Goal: Check status: Check status

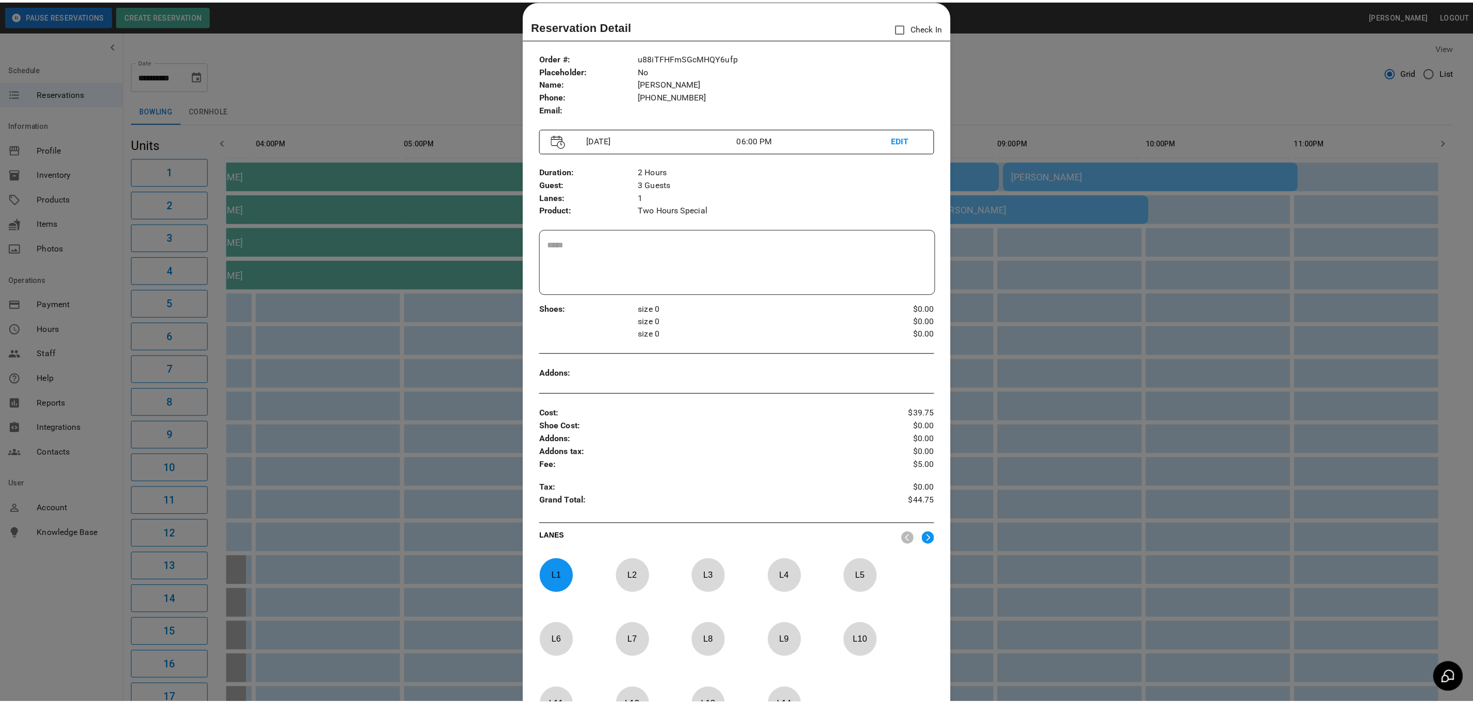
scroll to position [0, 549]
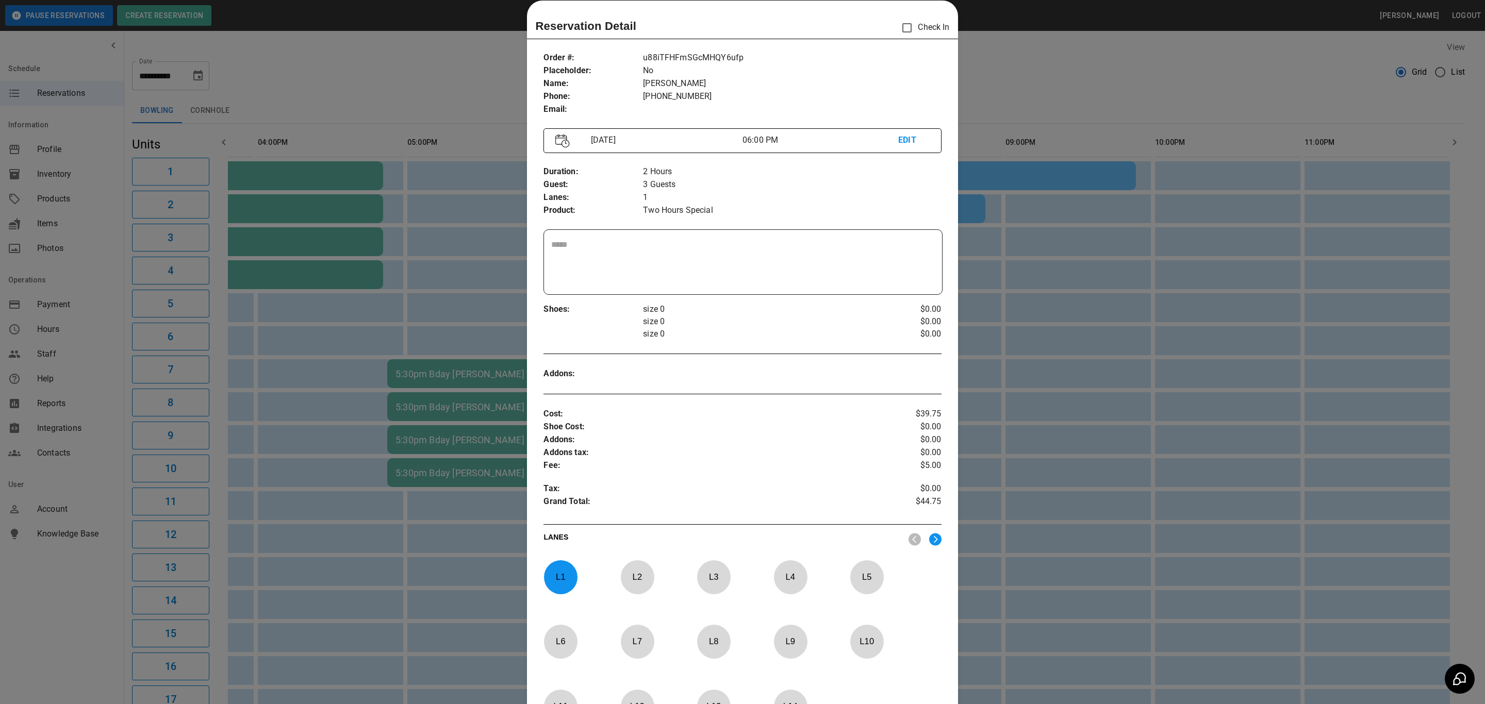
click at [447, 245] on div at bounding box center [742, 352] width 1485 height 704
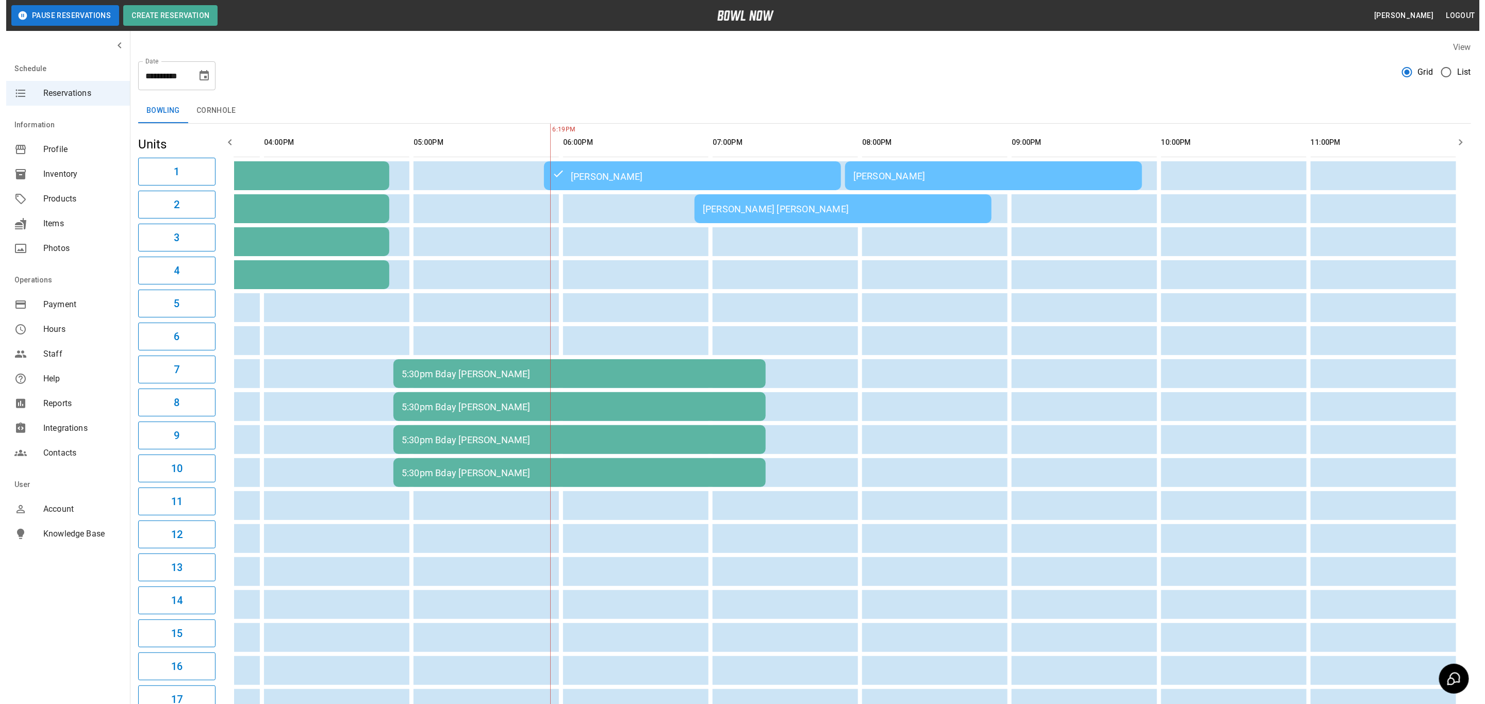
scroll to position [0, 586]
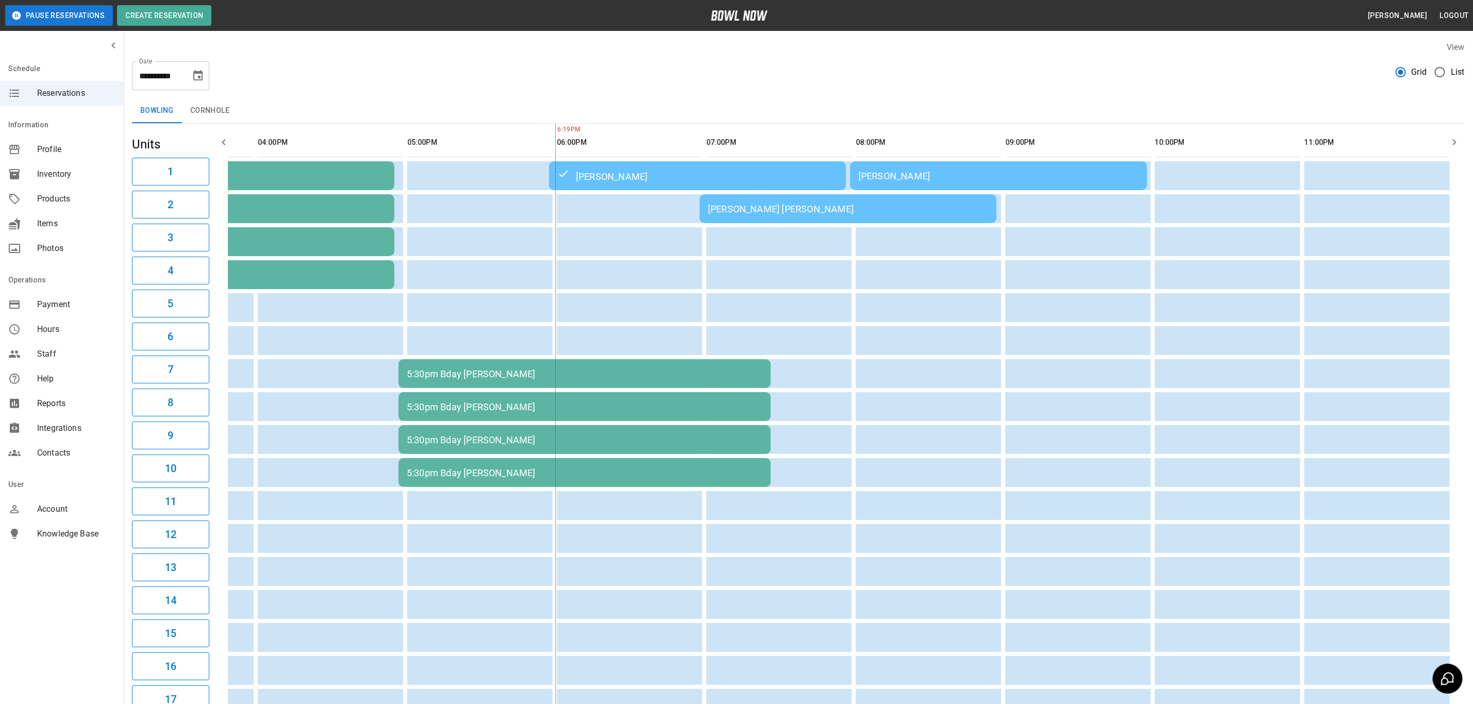
click at [764, 208] on div "[PERSON_NAME] [PERSON_NAME]" at bounding box center [848, 209] width 280 height 11
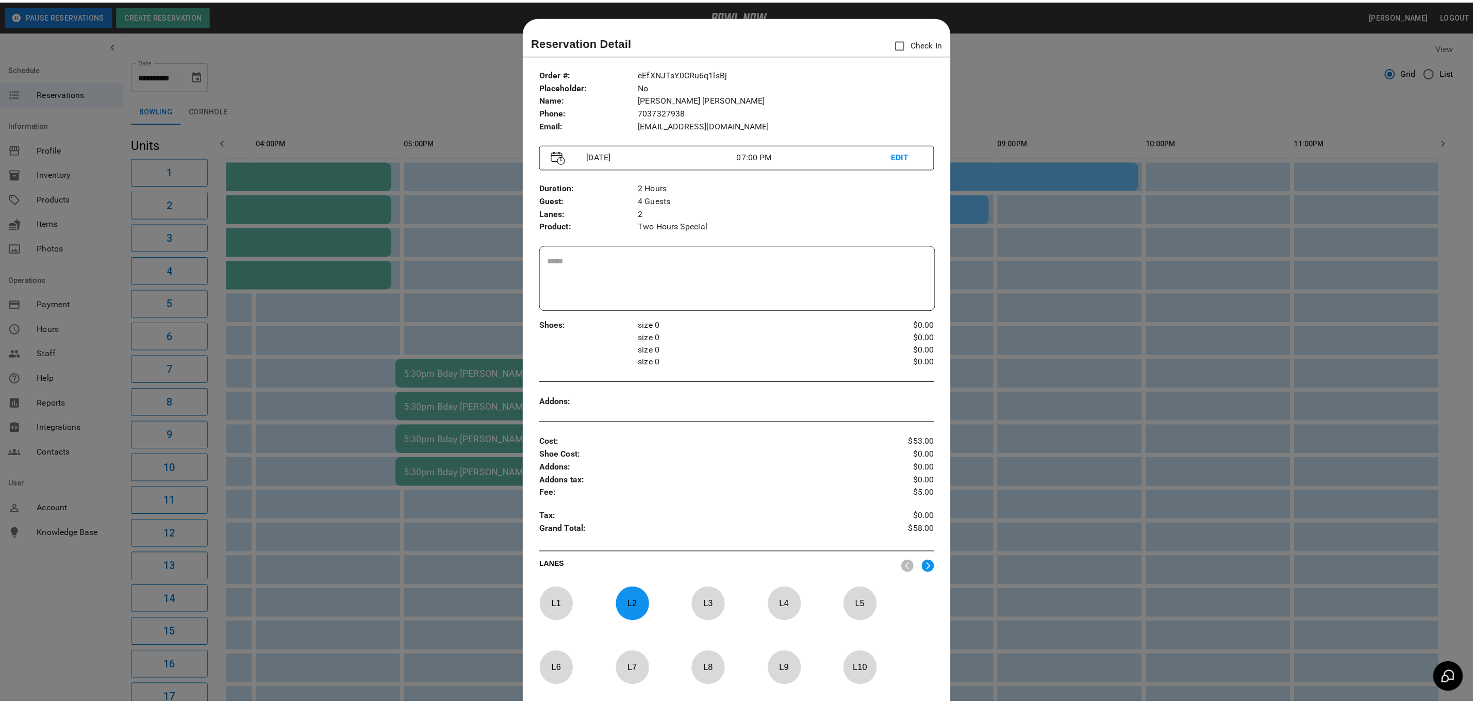
scroll to position [16, 0]
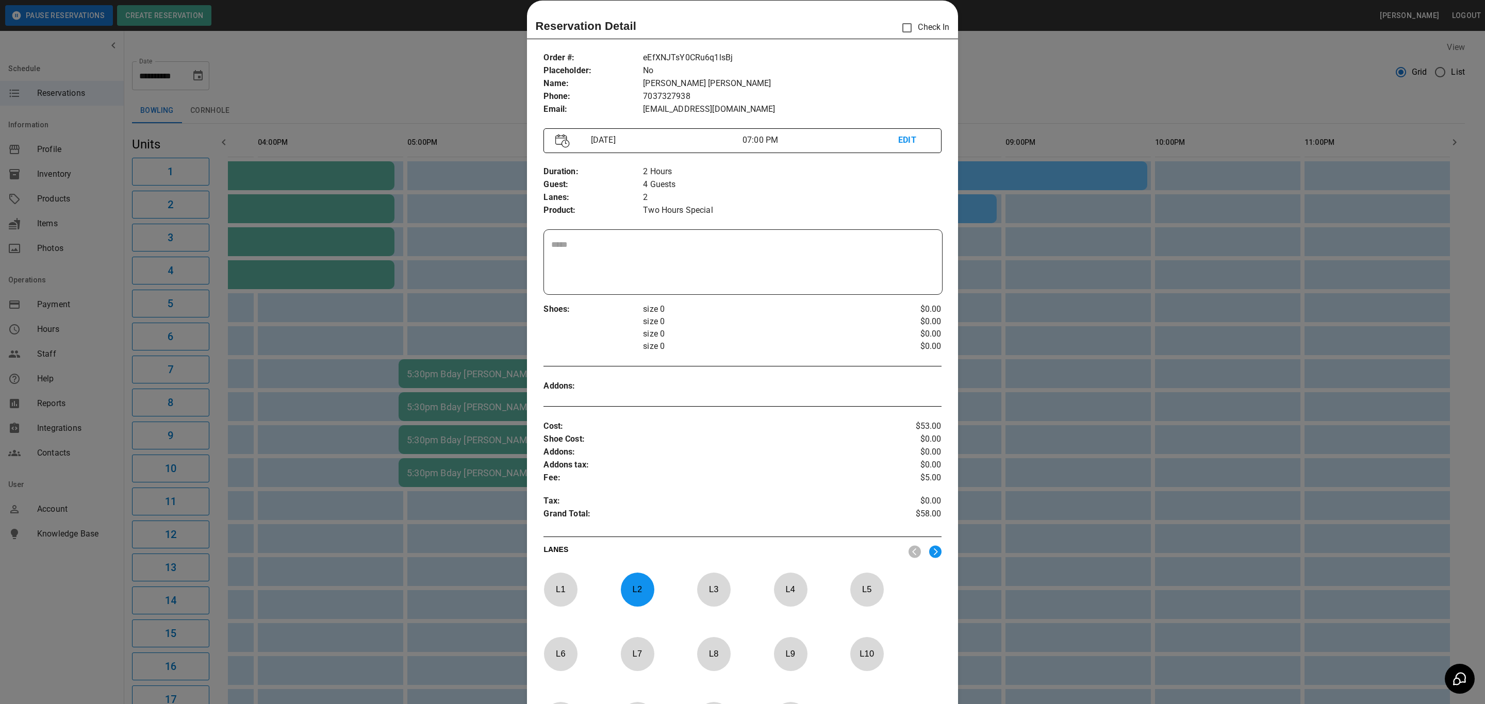
click at [366, 77] on div at bounding box center [742, 352] width 1485 height 704
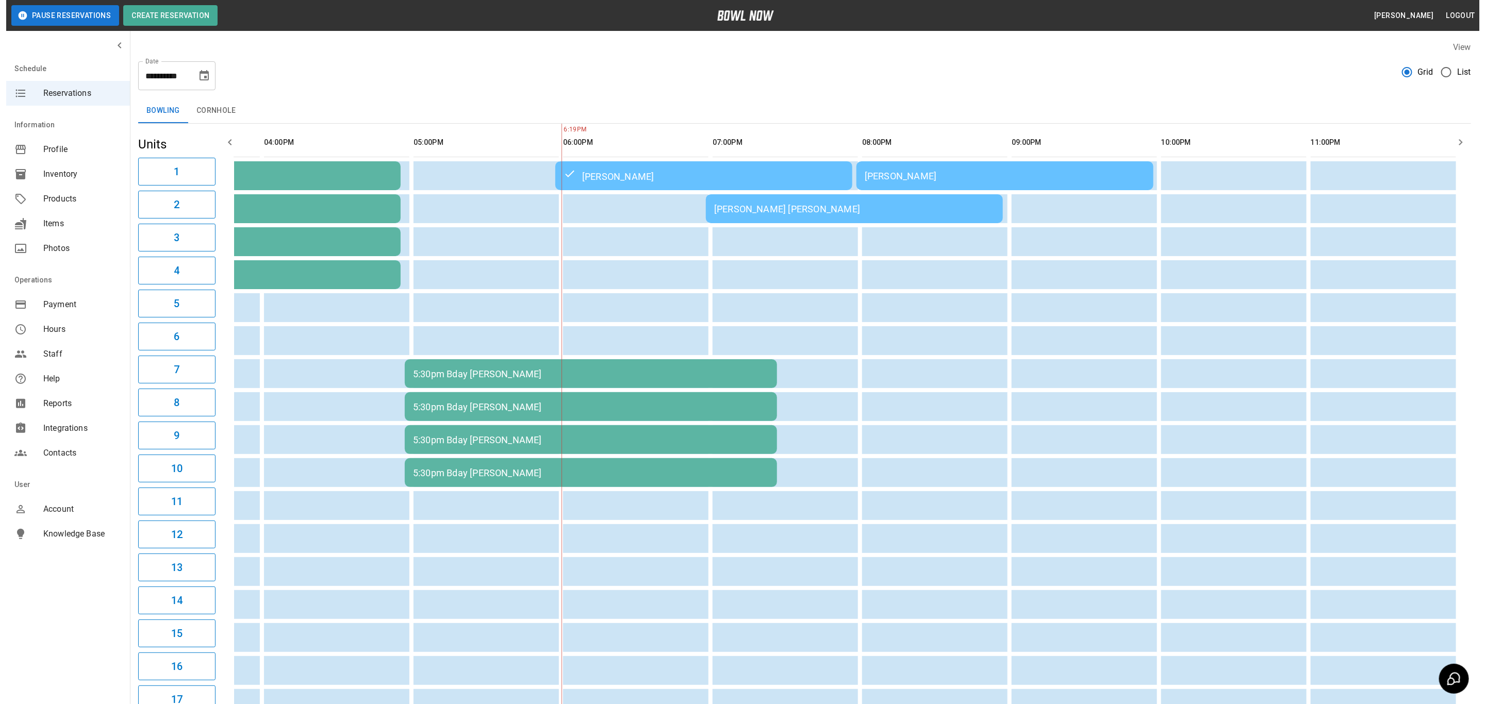
scroll to position [0, 538]
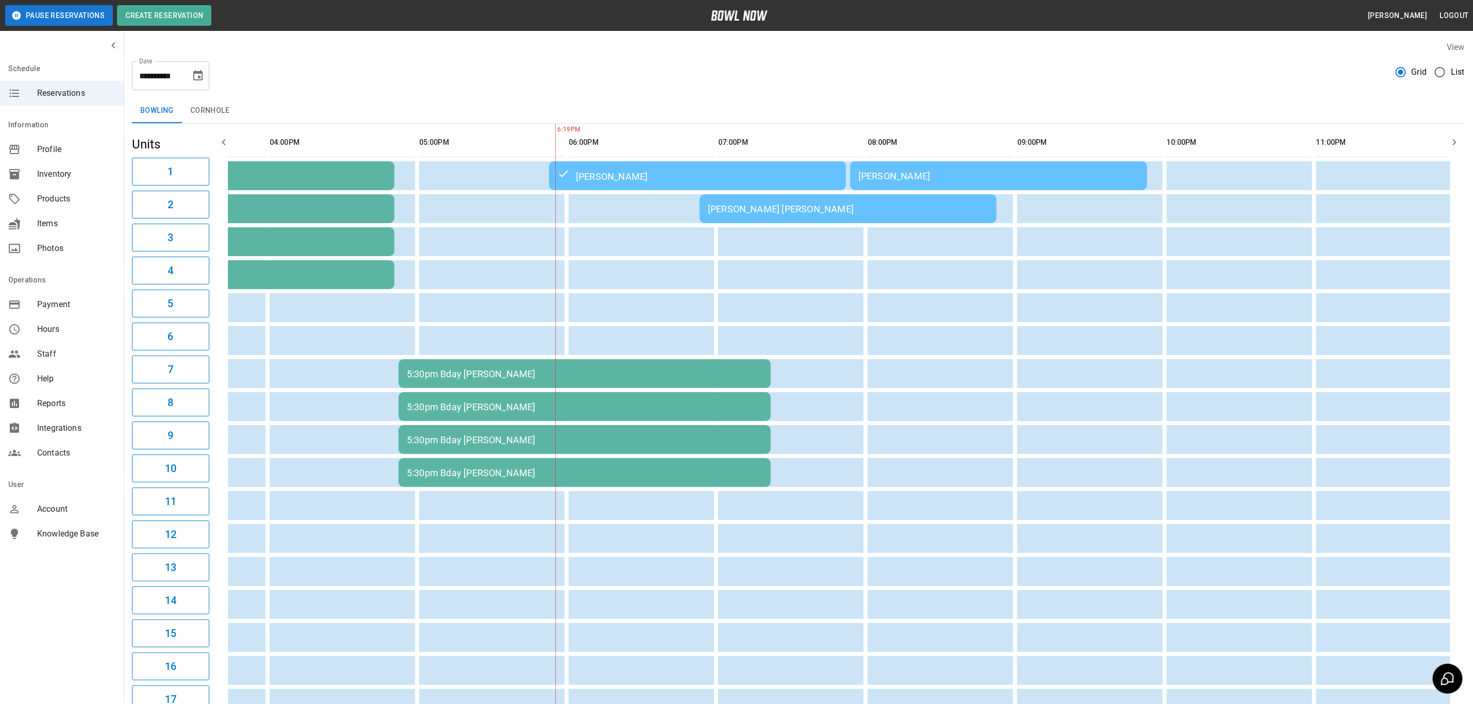
click at [877, 166] on td "[PERSON_NAME]" at bounding box center [998, 175] width 297 height 29
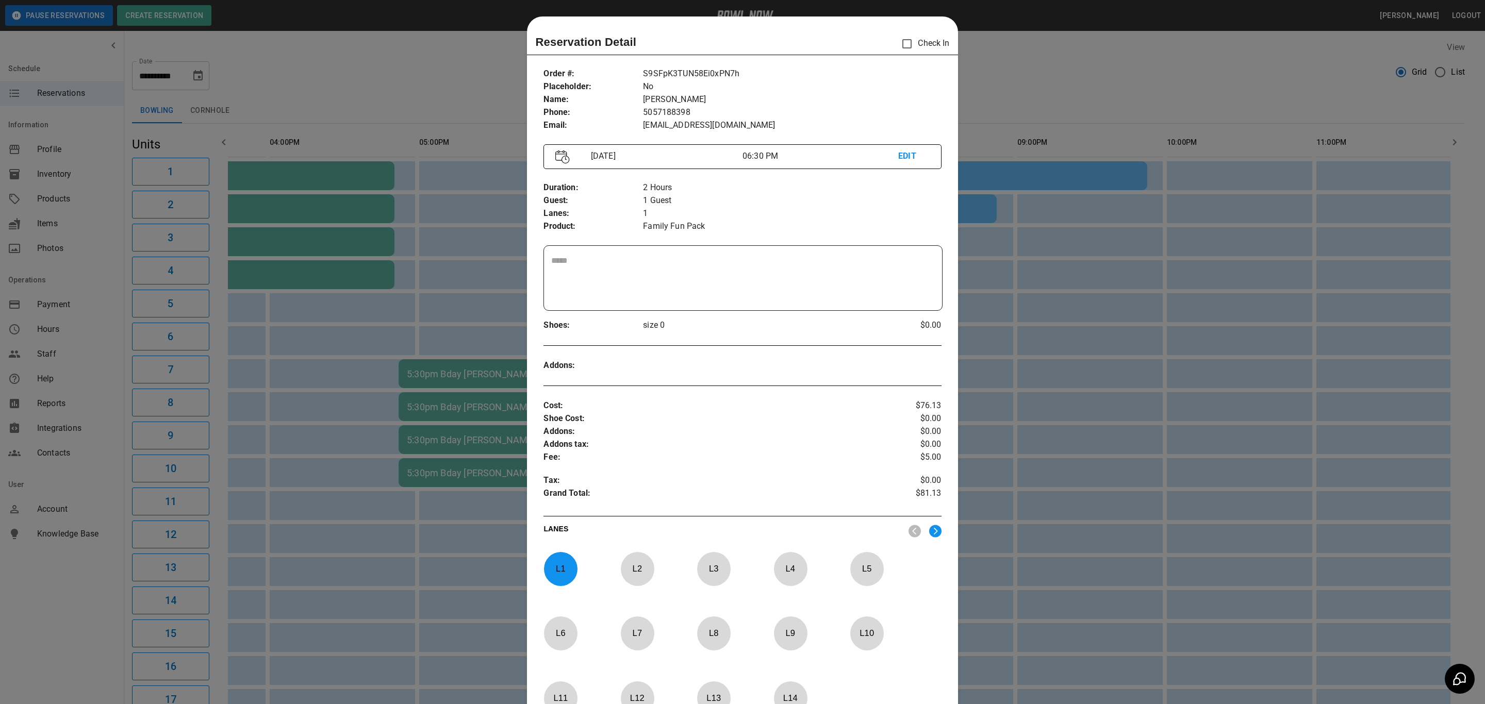
scroll to position [16, 0]
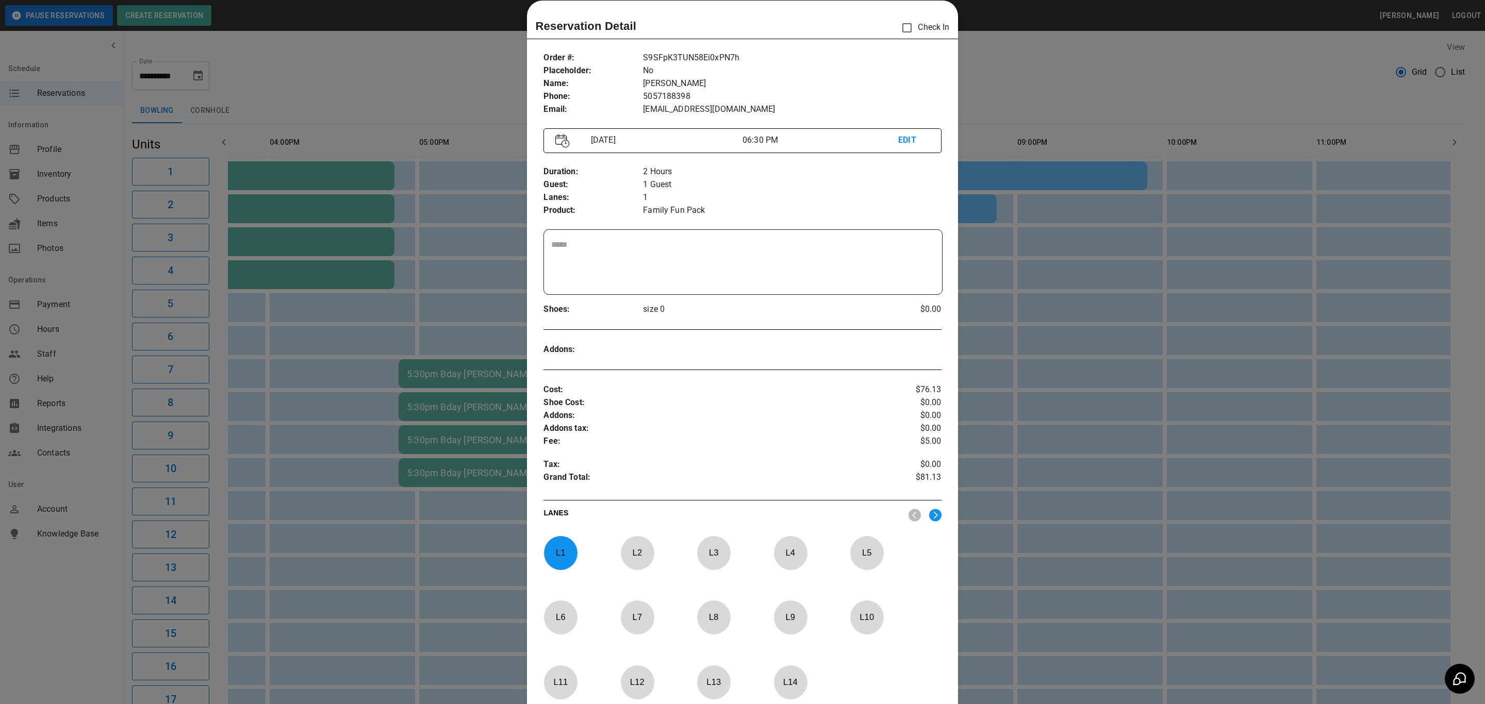
click at [982, 108] on div at bounding box center [742, 352] width 1485 height 704
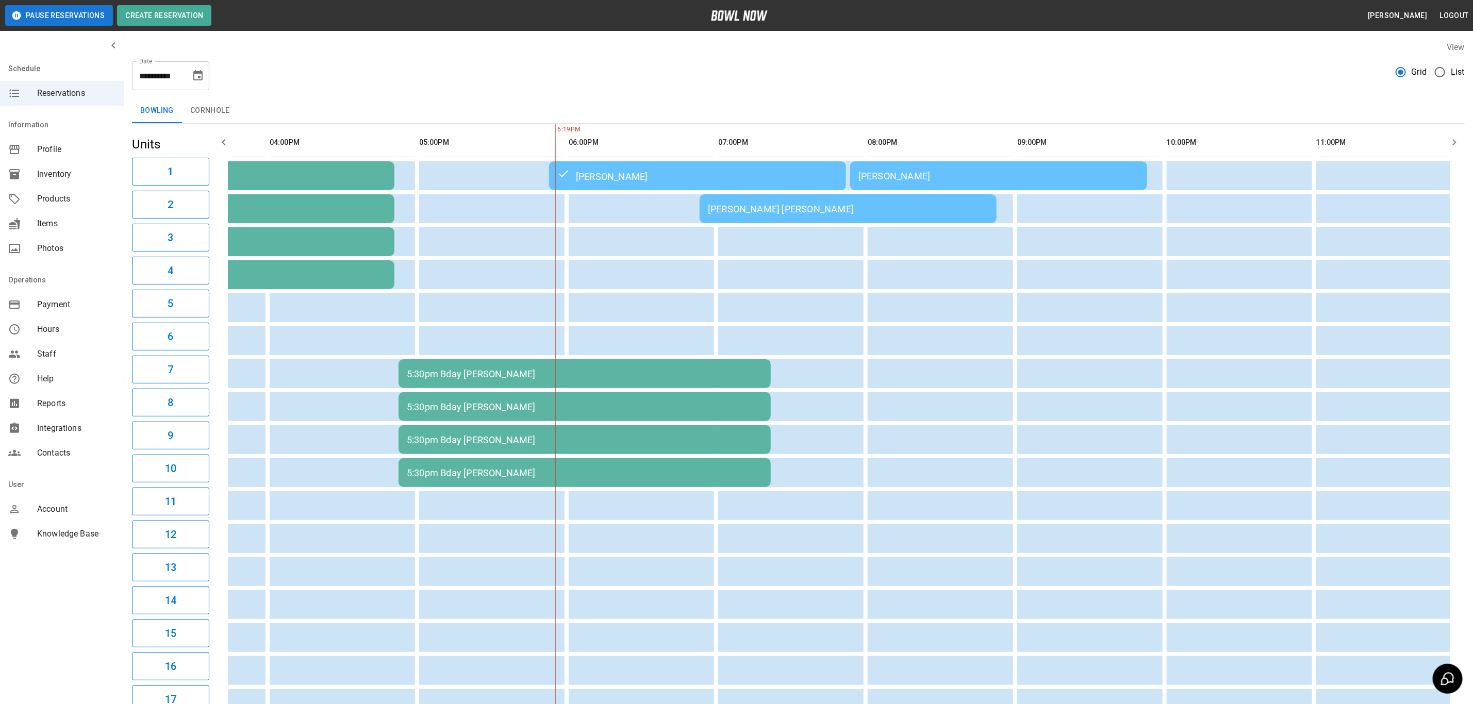
click at [913, 175] on div "[PERSON_NAME]" at bounding box center [998, 176] width 280 height 11
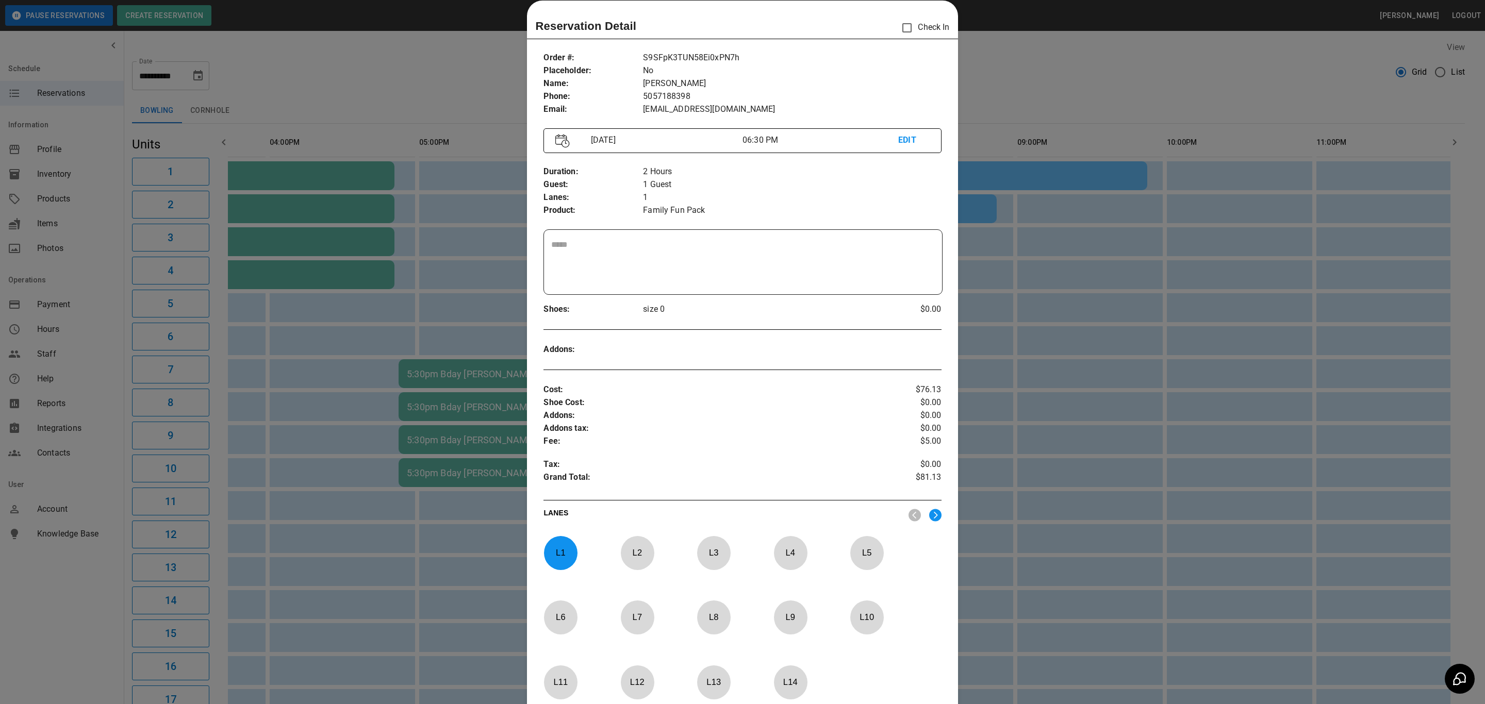
click at [1014, 84] on div at bounding box center [742, 352] width 1485 height 704
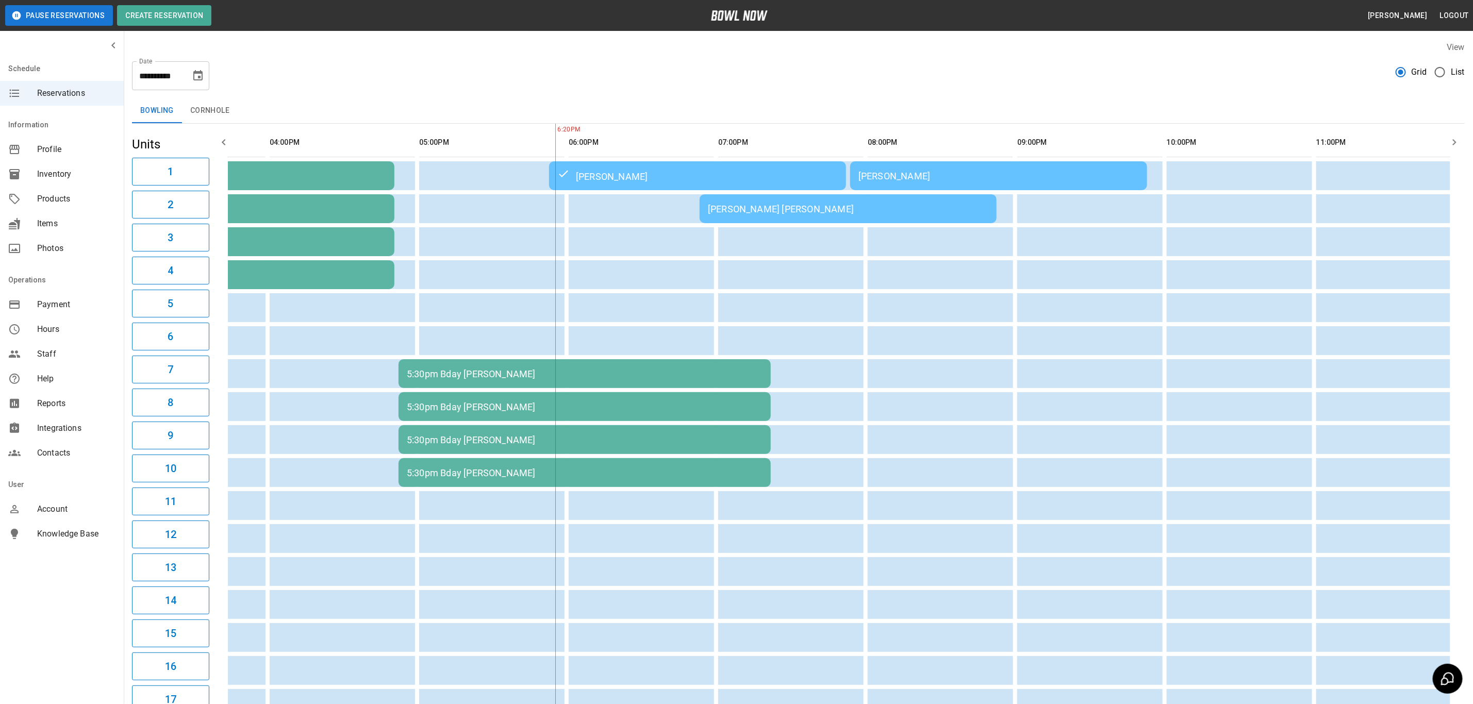
click at [898, 177] on div "[PERSON_NAME]" at bounding box center [998, 176] width 280 height 11
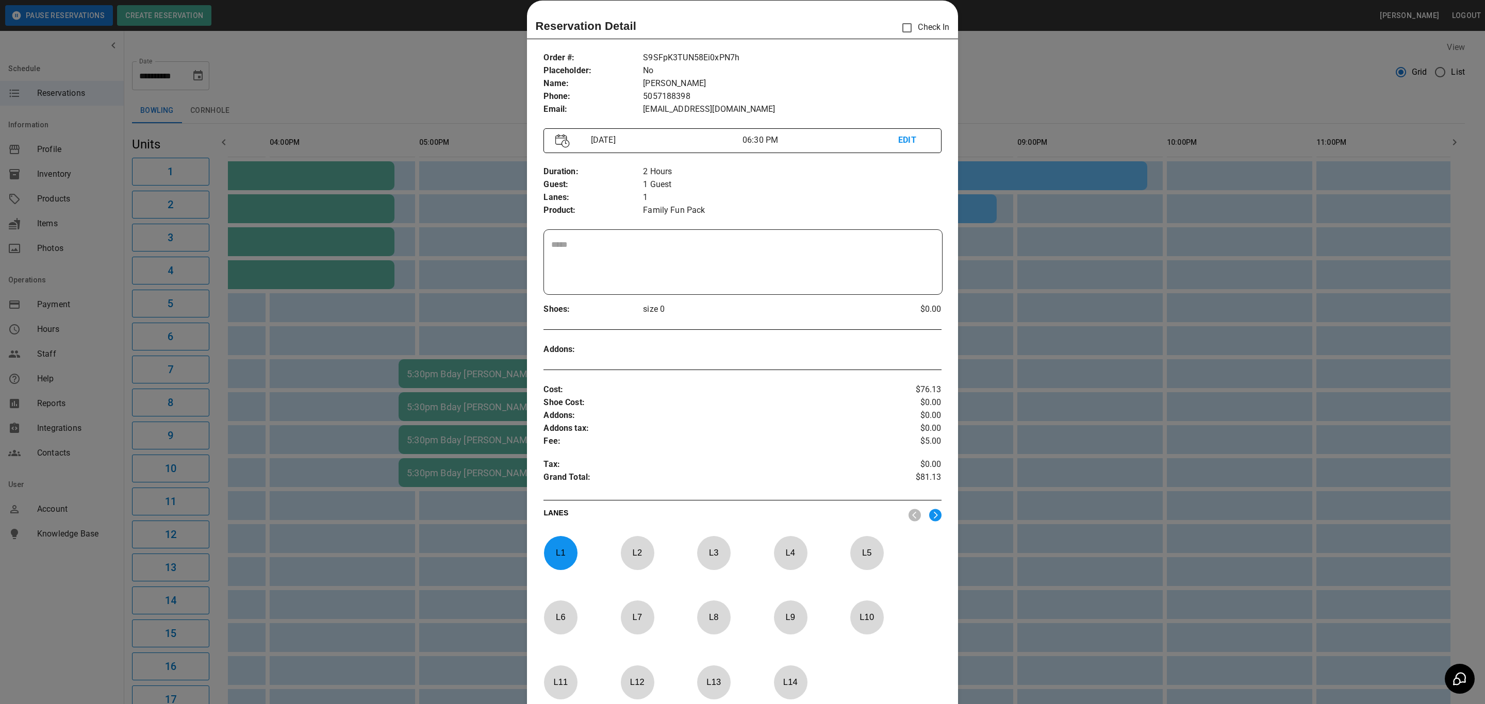
click at [358, 81] on div at bounding box center [742, 352] width 1485 height 704
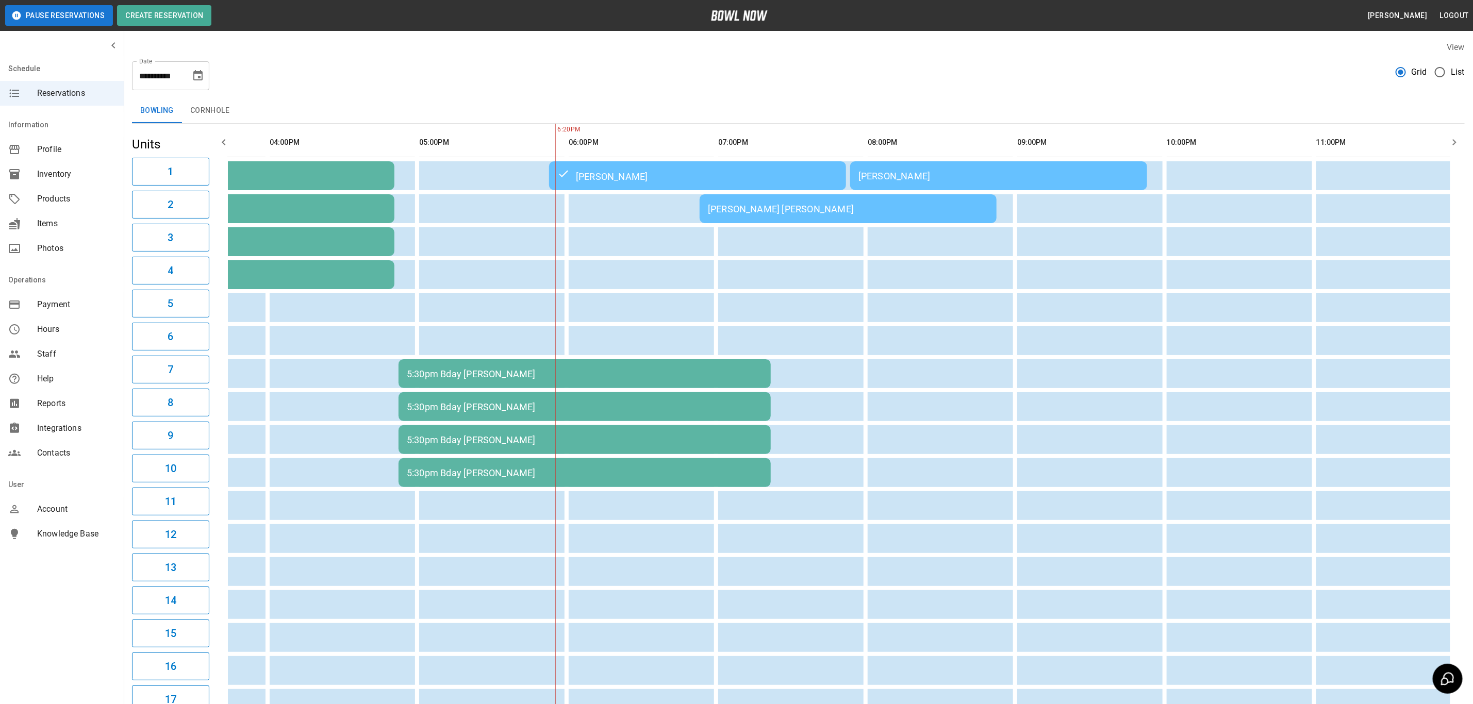
click at [936, 178] on div "[PERSON_NAME]" at bounding box center [998, 176] width 280 height 11
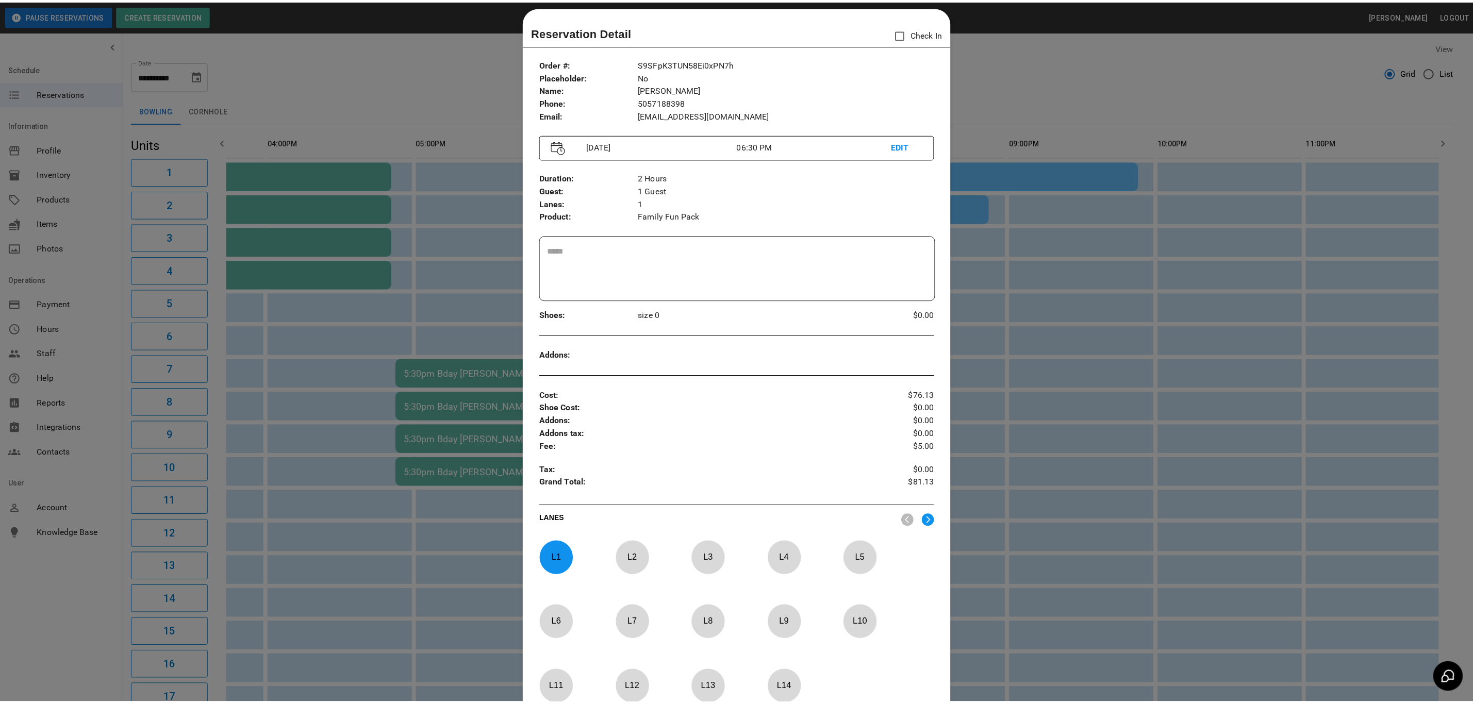
scroll to position [12, 0]
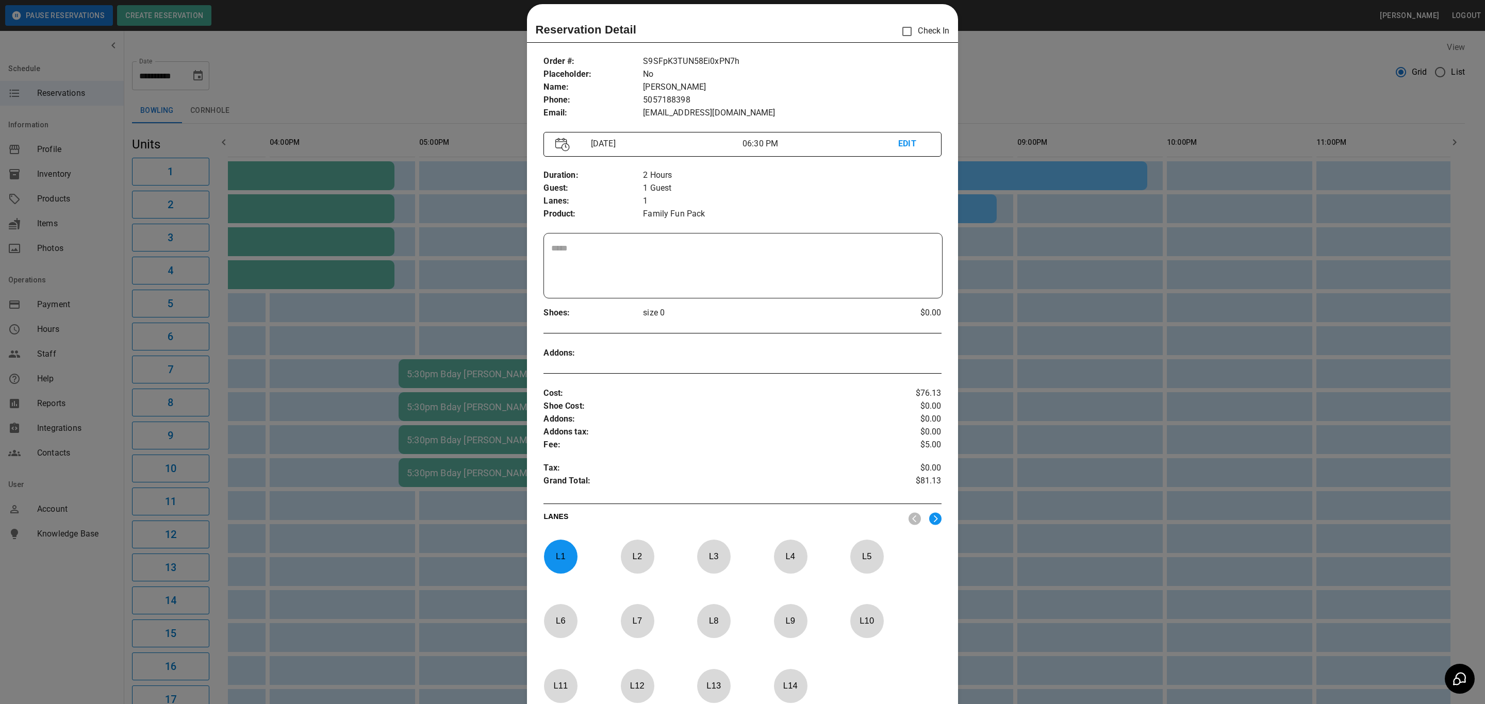
click at [1084, 88] on div at bounding box center [742, 352] width 1485 height 704
